Goal: Communication & Community: Answer question/provide support

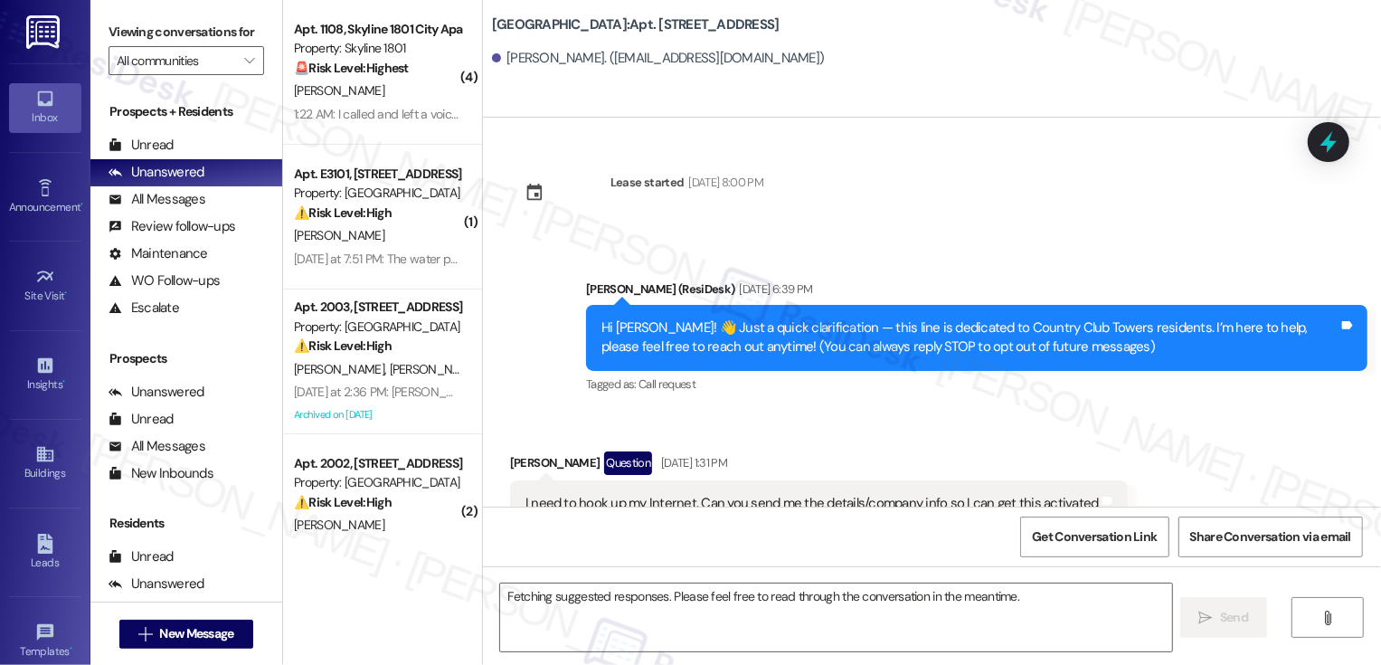
scroll to position [2139, 0]
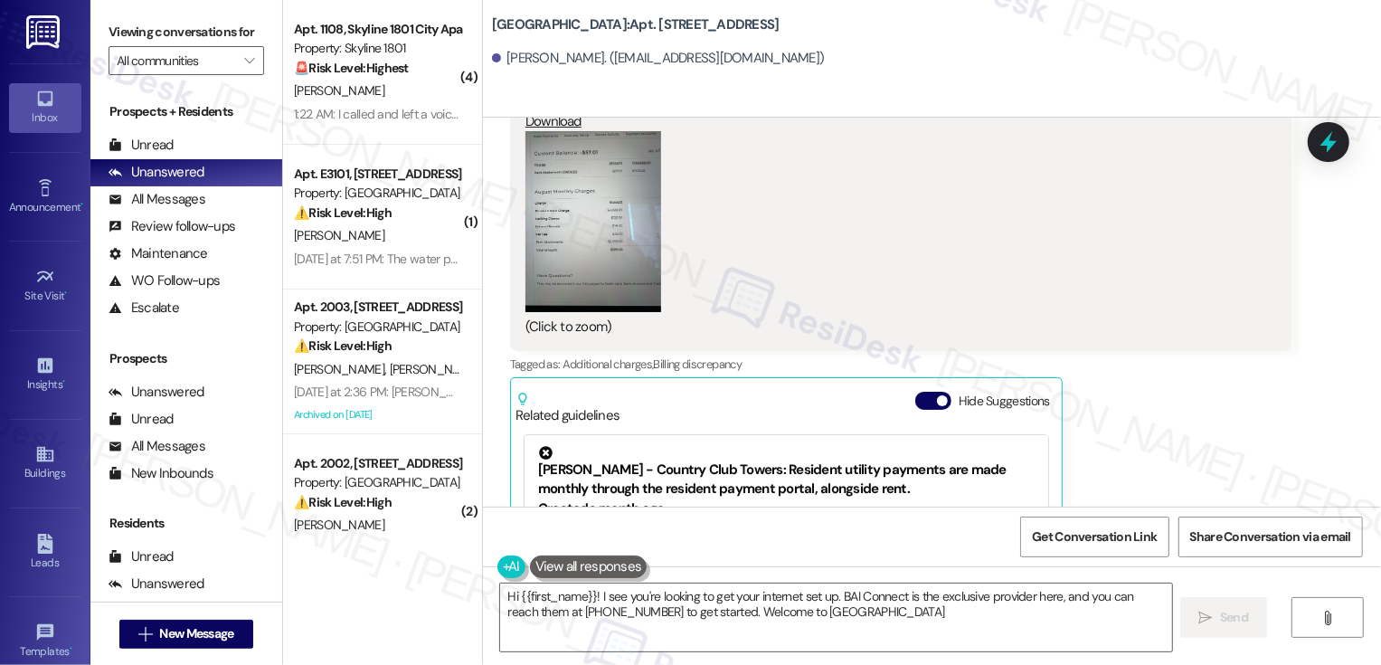
type textarea "Hi {{first_name}}! I see you're looking to get your internet set up. BAI Connec…"
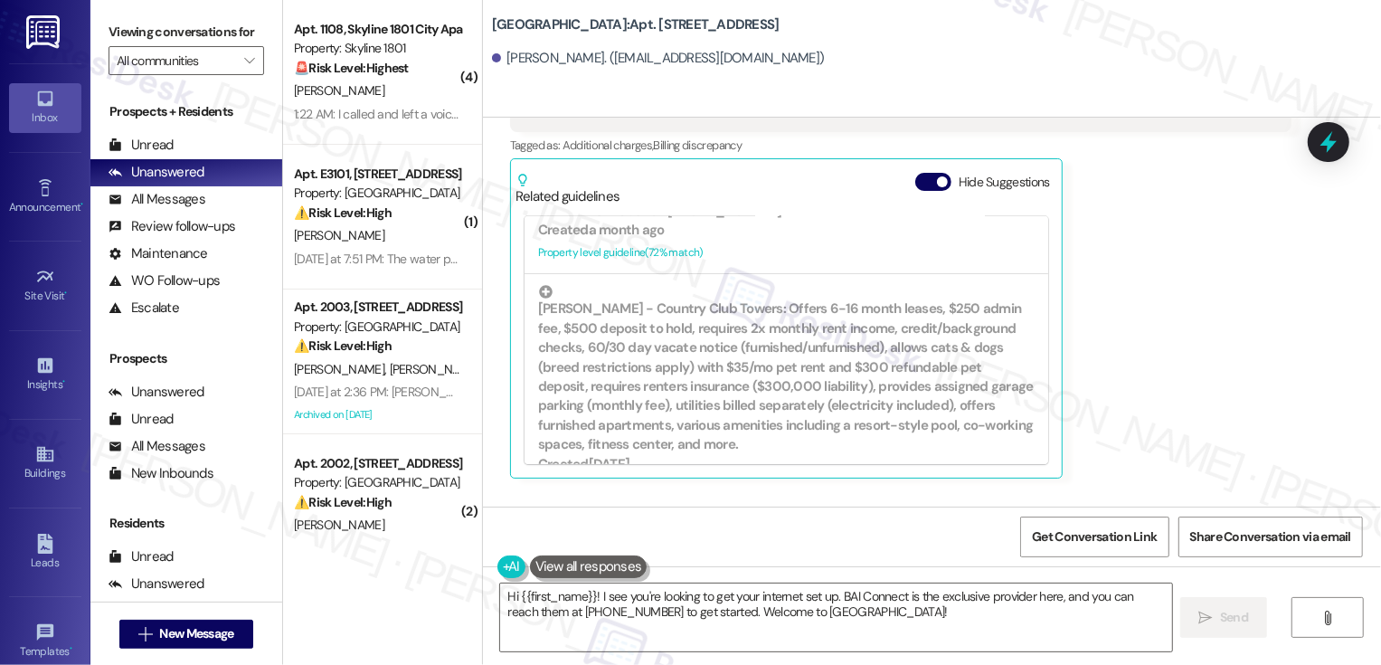
scroll to position [408, 0]
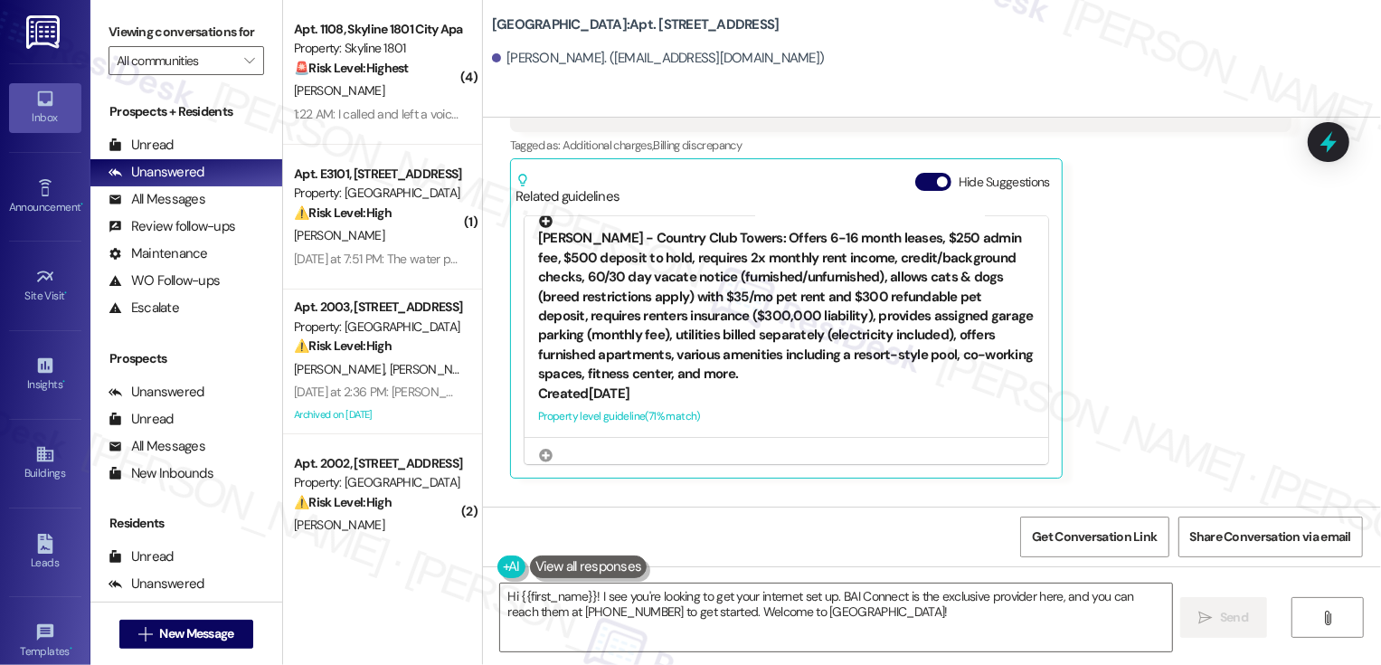
click at [670, 407] on div "Property level guideline ( 71 % match)" at bounding box center [786, 416] width 496 height 19
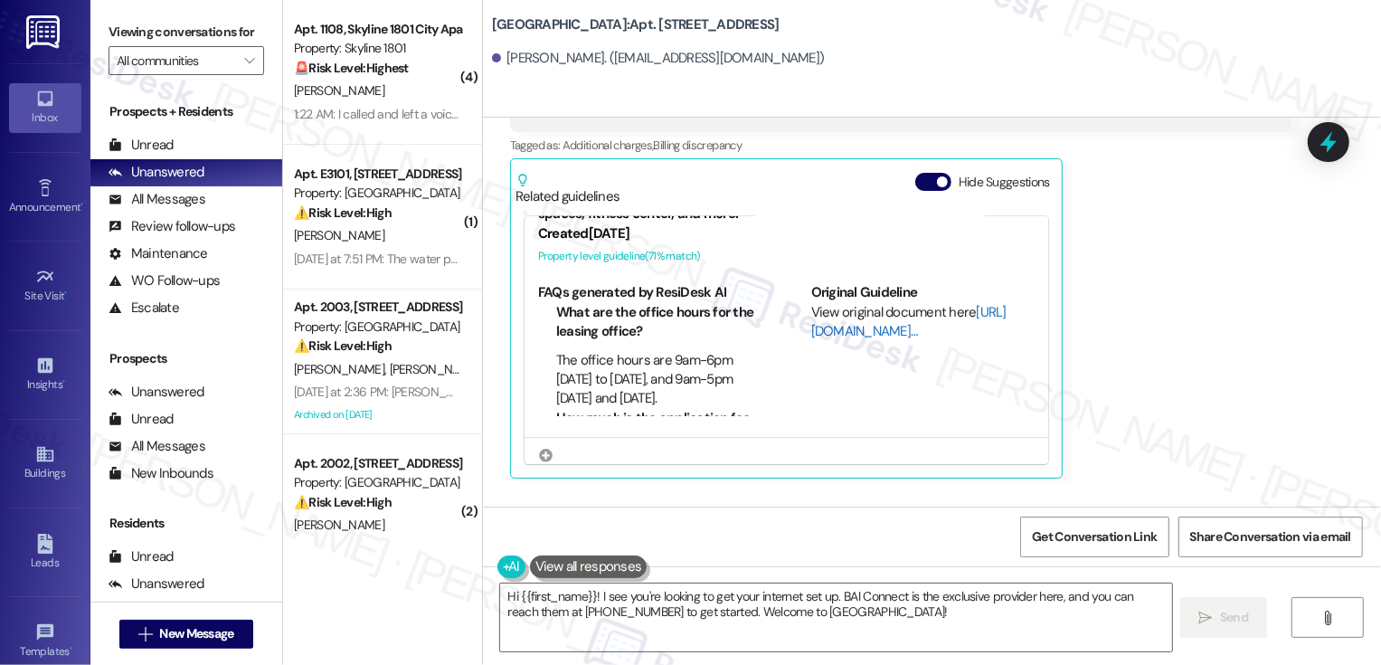
click at [819, 303] on link "http://res.cl…" at bounding box center [908, 321] width 195 height 37
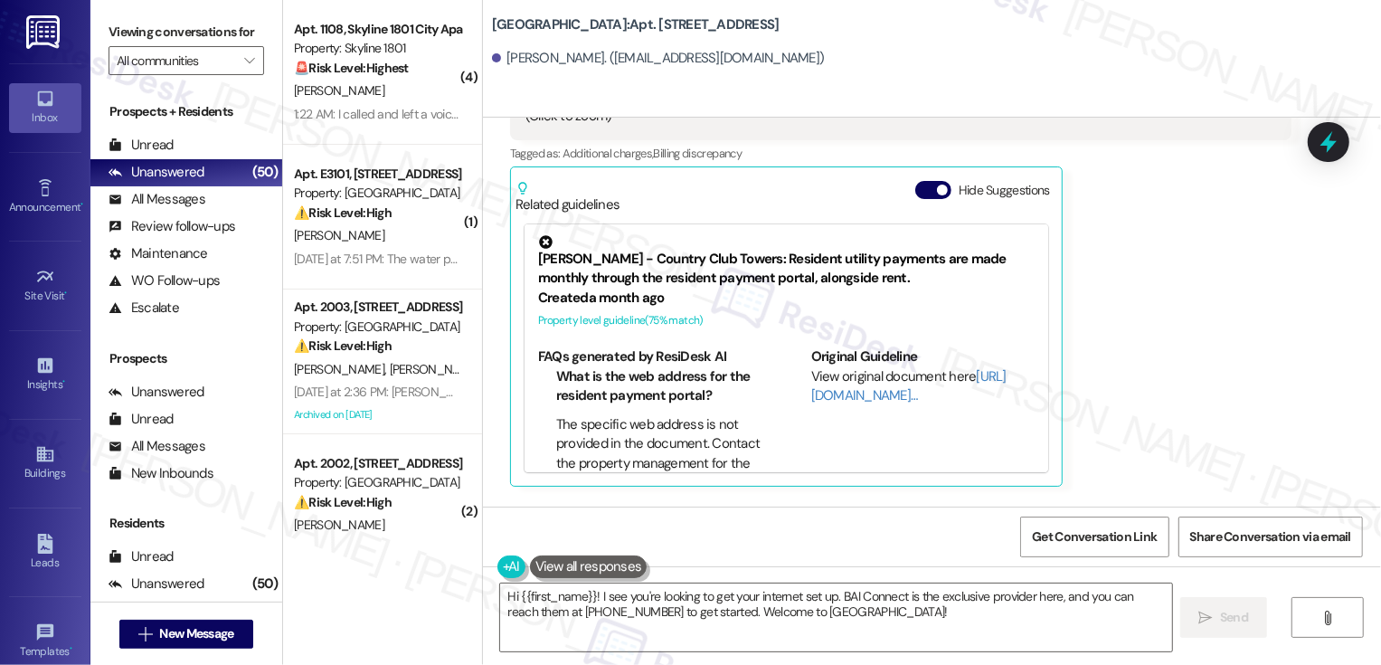
scroll to position [1501, 0]
